Goal: Information Seeking & Learning: Learn about a topic

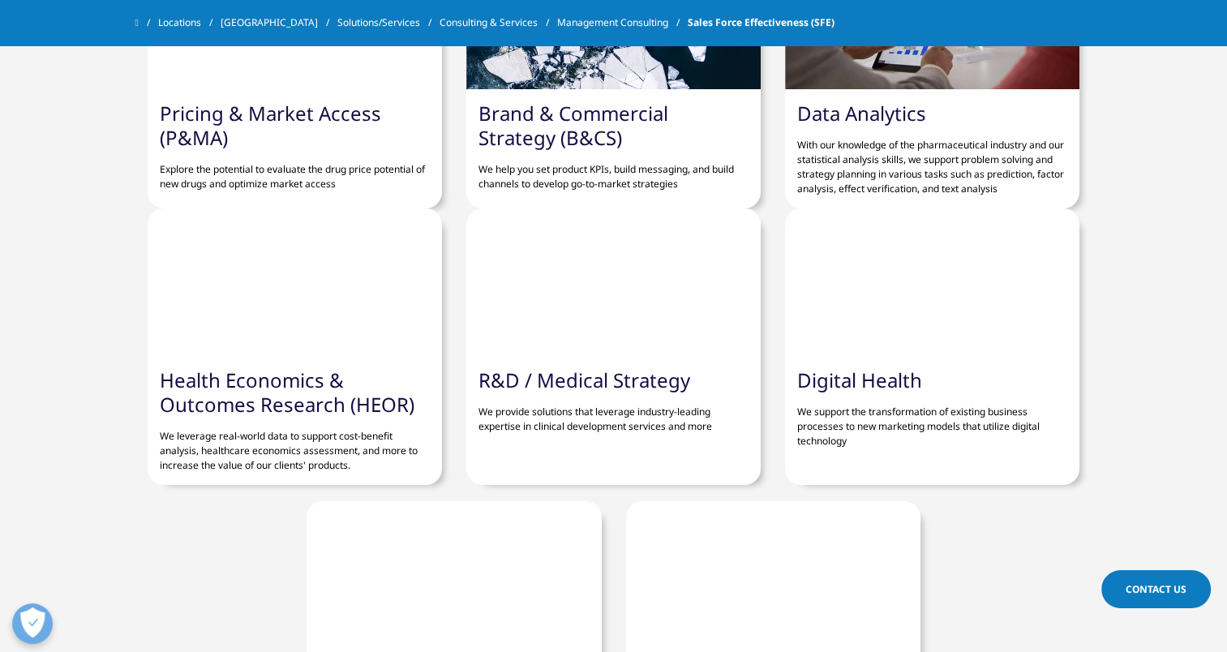
scroll to position [2341, 0]
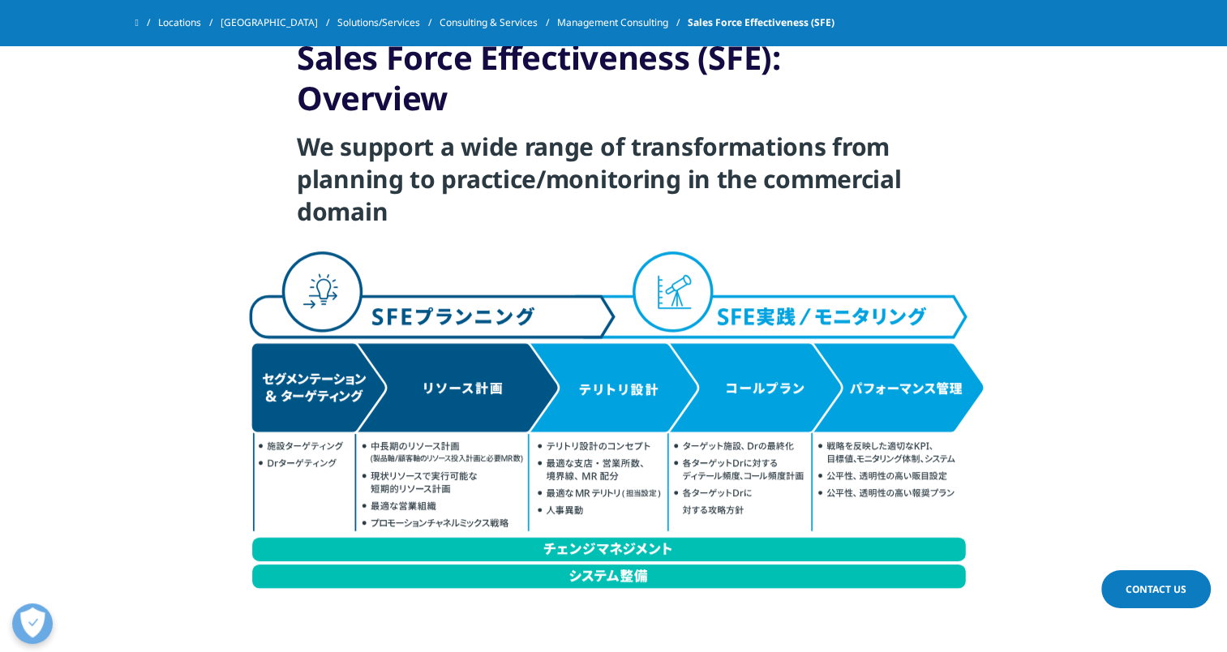
scroll to position [568, 0]
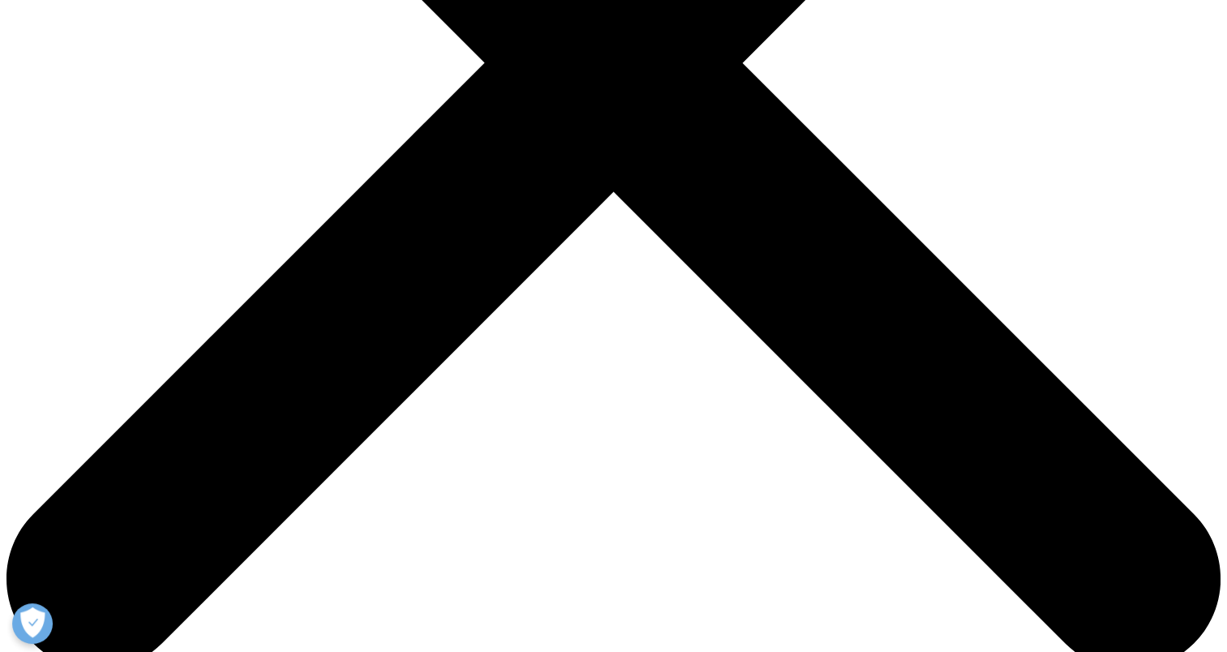
scroll to position [730, 0]
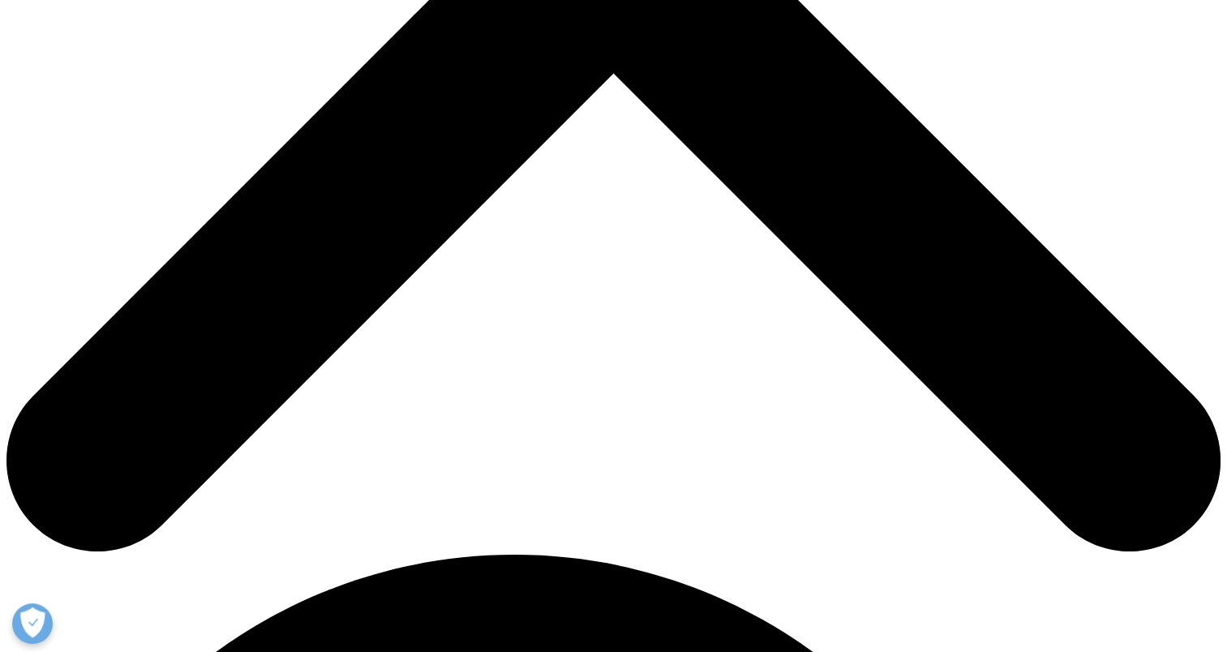
scroll to position [649, 0]
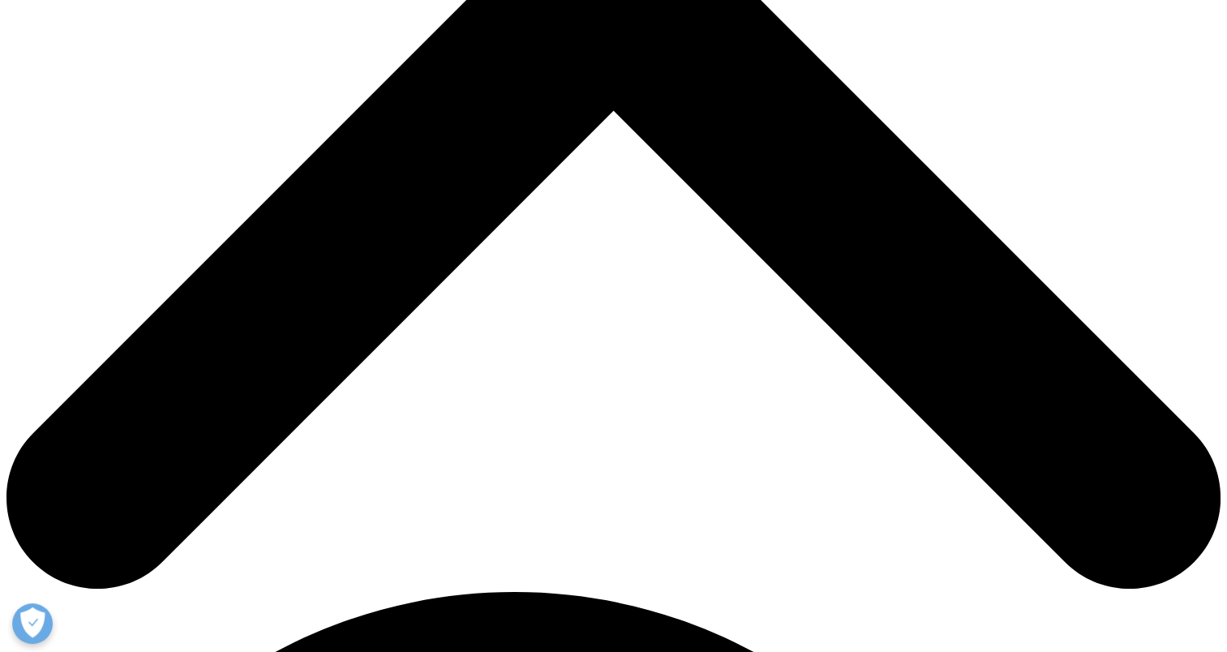
drag, startPoint x: 178, startPoint y: 144, endPoint x: 1000, endPoint y: 517, distance: 902.7
drag, startPoint x: 1000, startPoint y: 517, endPoint x: 947, endPoint y: 377, distance: 150.1
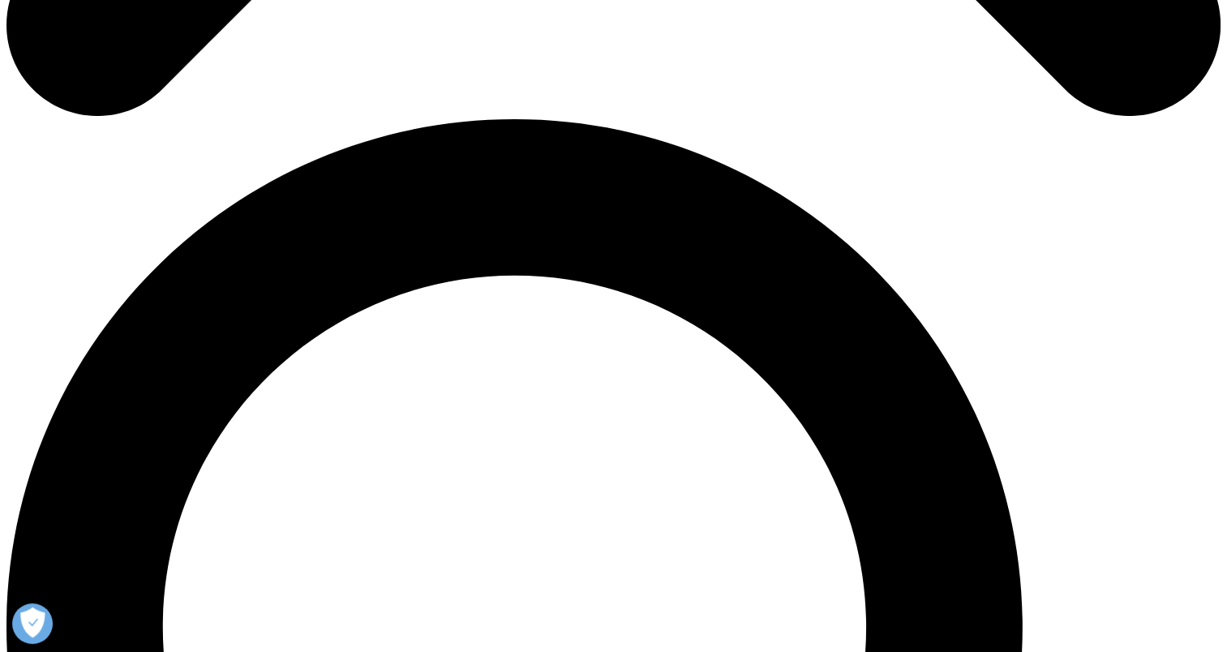
scroll to position [1216, 0]
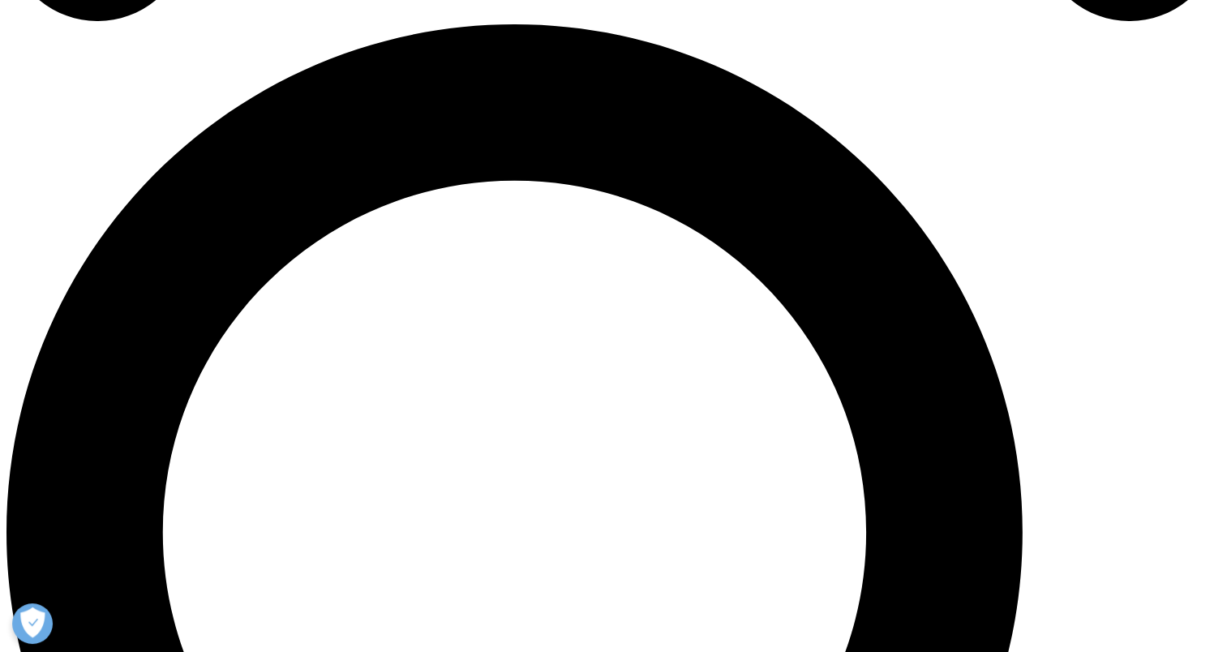
drag, startPoint x: 662, startPoint y: 268, endPoint x: 212, endPoint y: 338, distance: 455.3
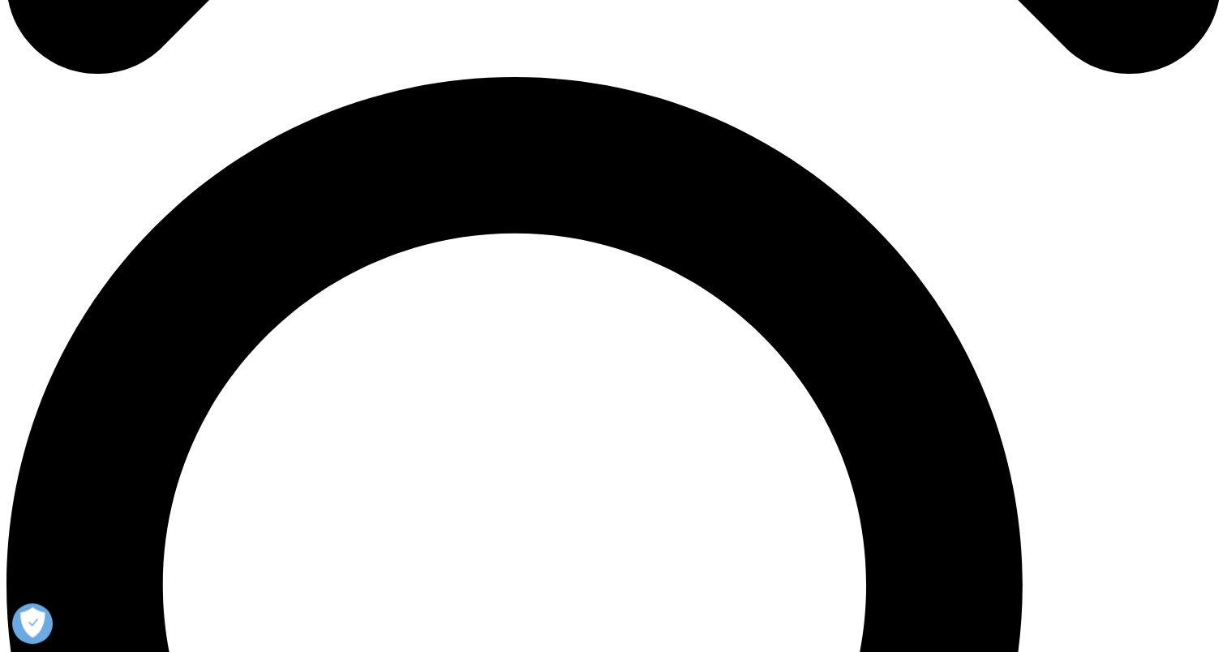
scroll to position [1135, 0]
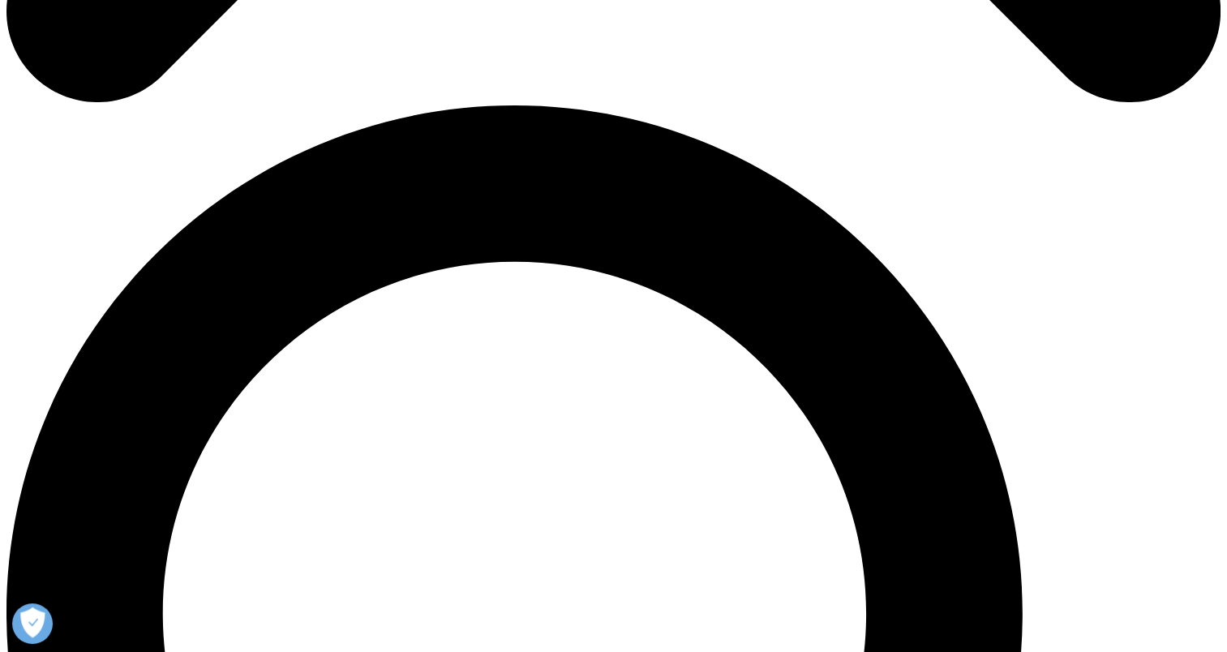
drag, startPoint x: 226, startPoint y: 139, endPoint x: 231, endPoint y: 166, distance: 28.0
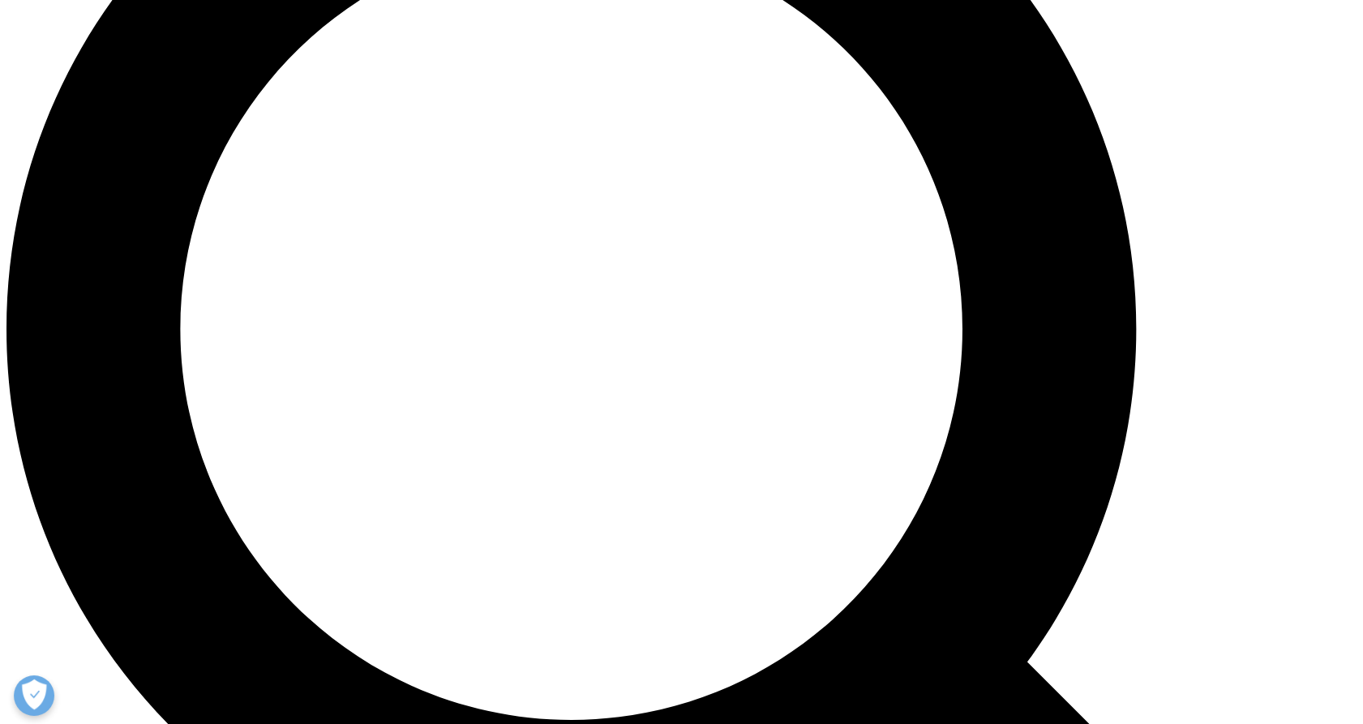
scroll to position [1703, 0]
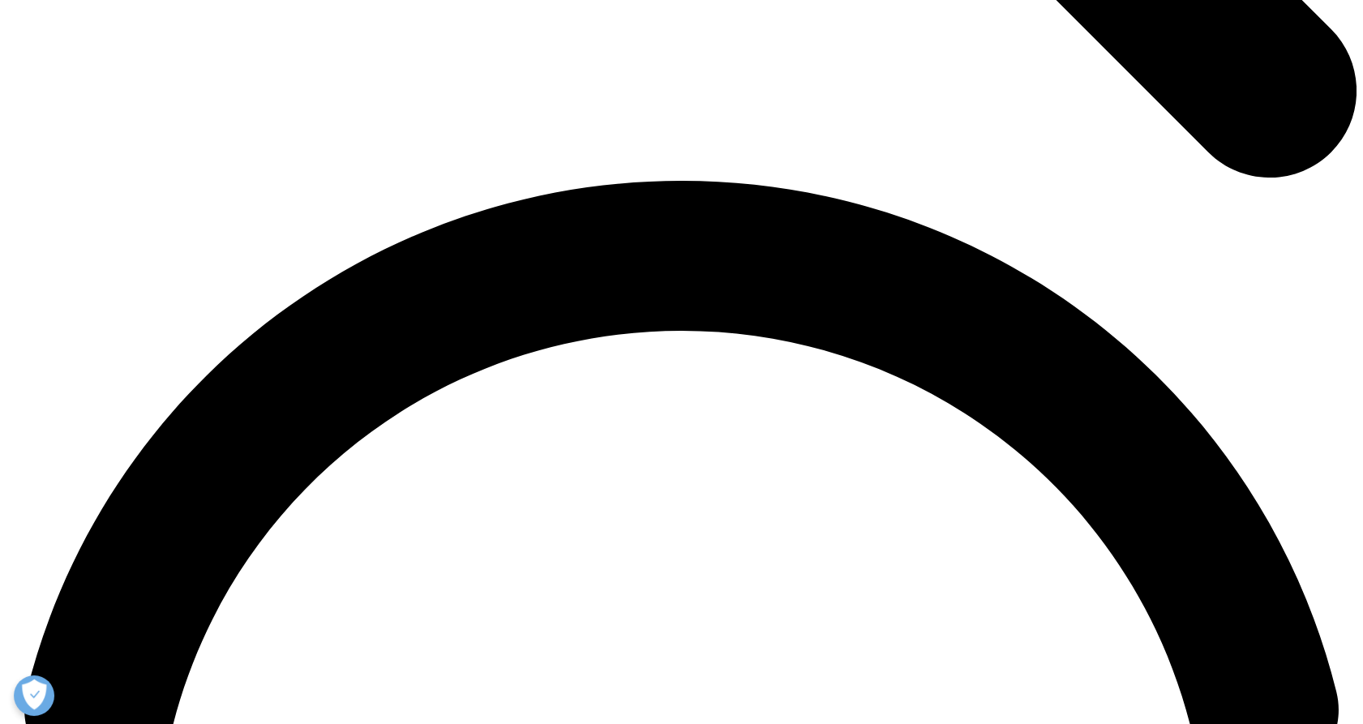
scroll to position [2603, 0]
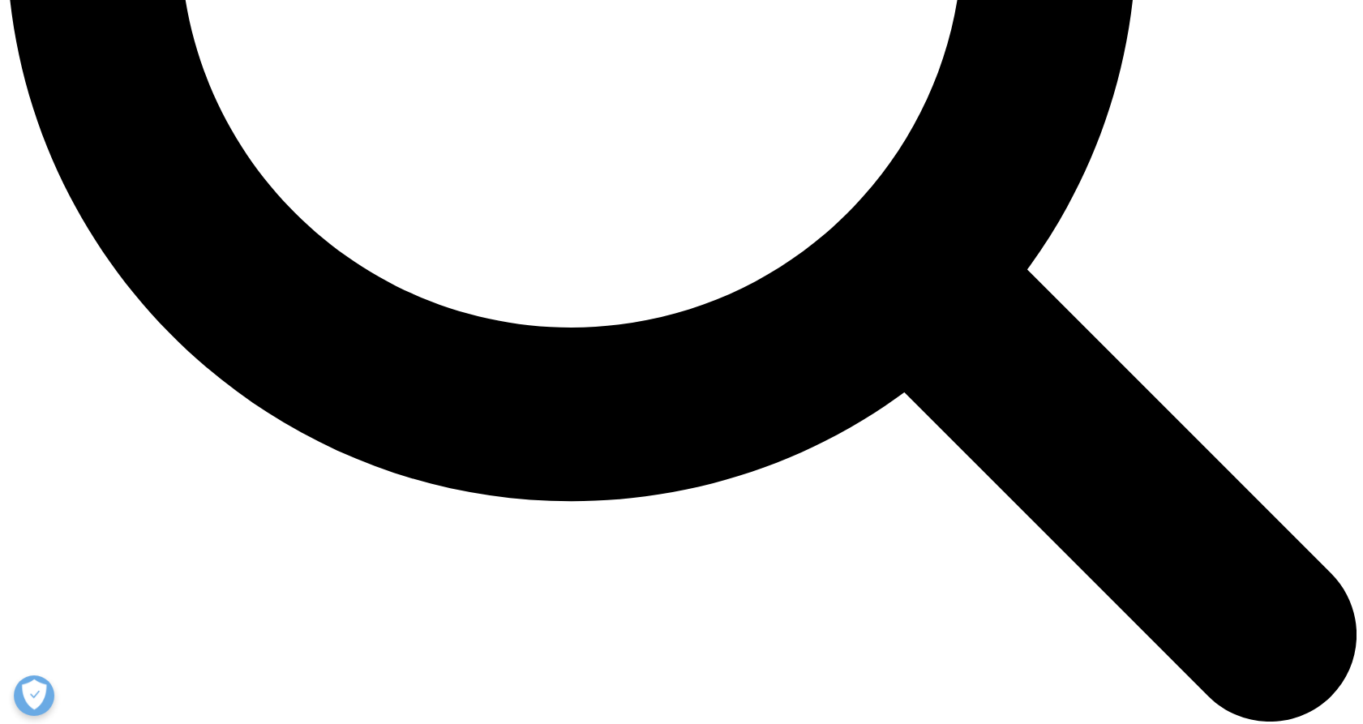
scroll to position [1883, 0]
